Goal: Information Seeking & Learning: Learn about a topic

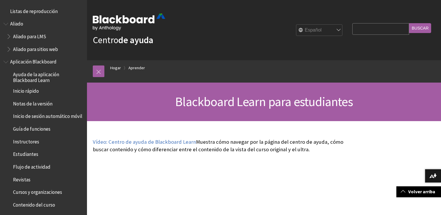
scroll to position [319, 0]
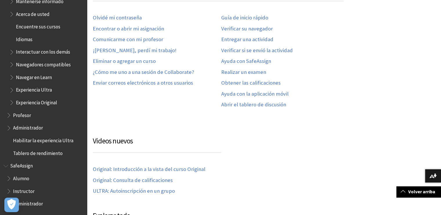
scroll to position [377, 0]
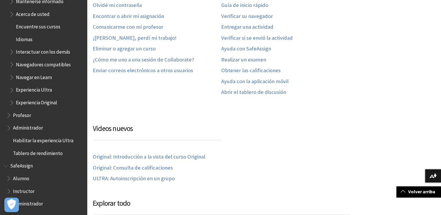
click at [9, 178] on span "Book outline for Blackboard SafeAssign" at bounding box center [9, 177] width 6 height 7
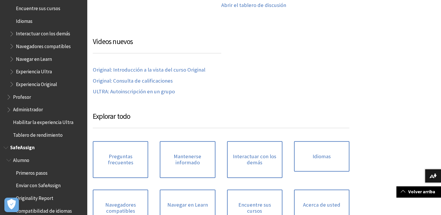
scroll to position [550, 0]
click at [9, 161] on span "Book outline for Blackboard SafeAssign" at bounding box center [9, 159] width 6 height 7
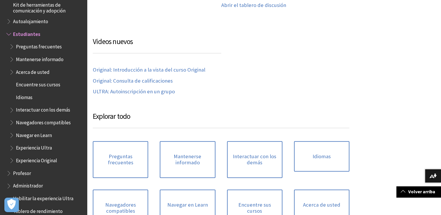
scroll to position [445, 0]
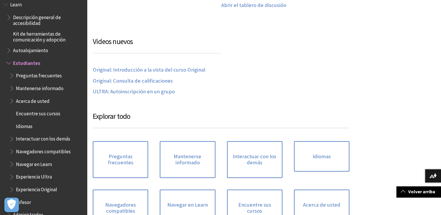
click at [12, 77] on span "Book outline for Blackboard Learn Help" at bounding box center [12, 74] width 6 height 7
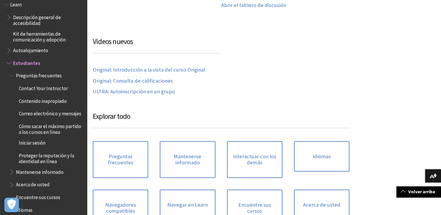
click at [14, 74] on span "Book outline for Blackboard Learn Help" at bounding box center [12, 74] width 6 height 7
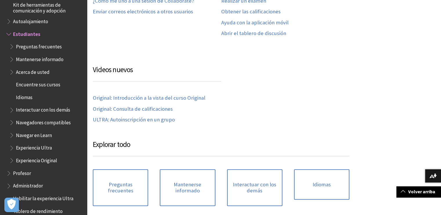
scroll to position [435, 0]
click at [28, 35] on span "Estudiantes" at bounding box center [26, 33] width 27 height 8
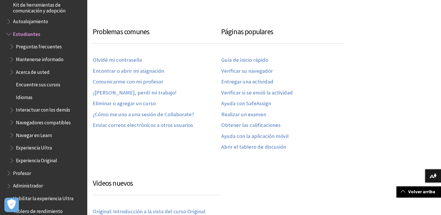
scroll to position [319, 0]
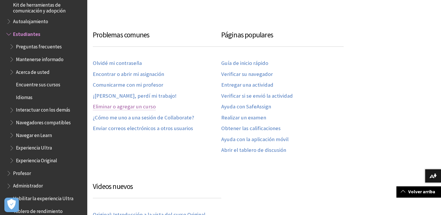
click at [121, 108] on link "Eliminar o agregar un curso" at bounding box center [124, 106] width 63 height 7
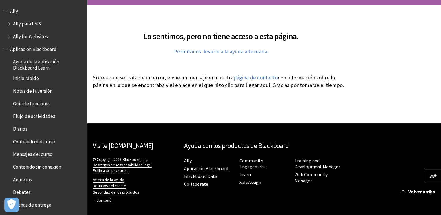
scroll to position [58, 0]
